Goal: Information Seeking & Learning: Learn about a topic

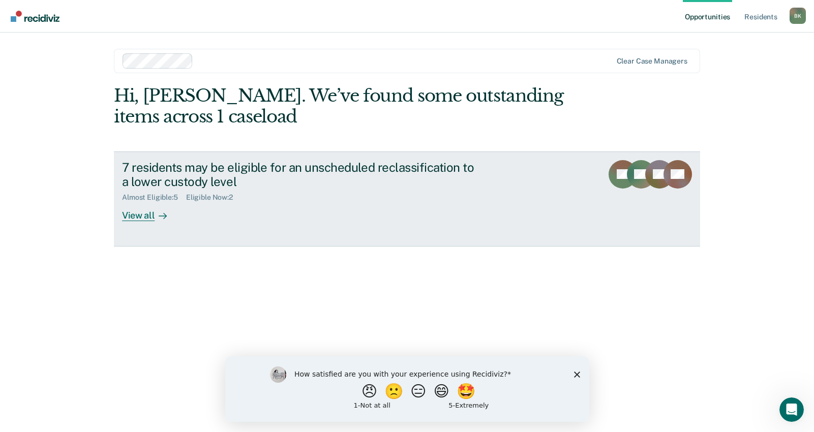
click at [148, 212] on div "View all" at bounding box center [150, 212] width 57 height 20
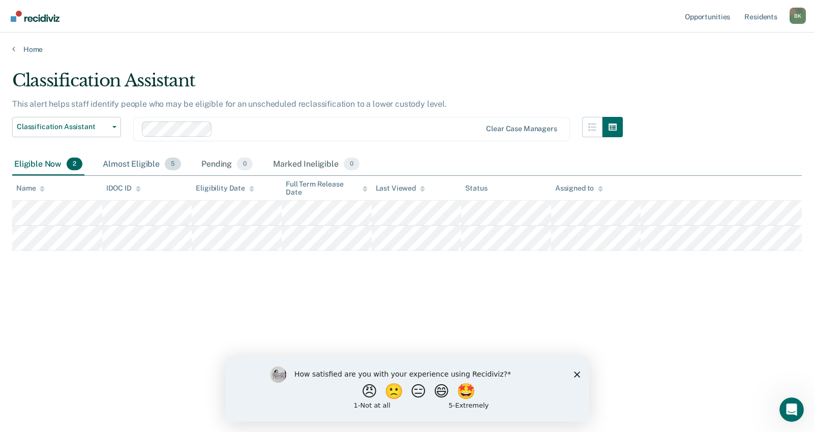
click at [126, 164] on div "Almost Eligible 5" at bounding box center [142, 165] width 82 height 22
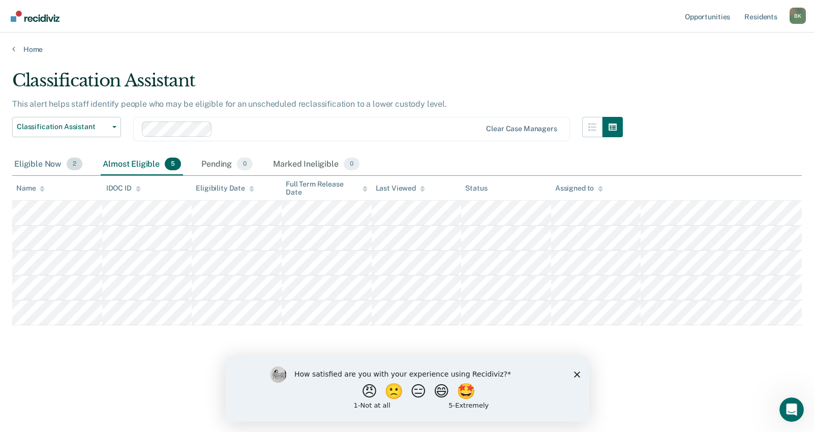
click at [44, 161] on div "Eligible Now 2" at bounding box center [48, 165] width 72 height 22
